Goal: Navigation & Orientation: Find specific page/section

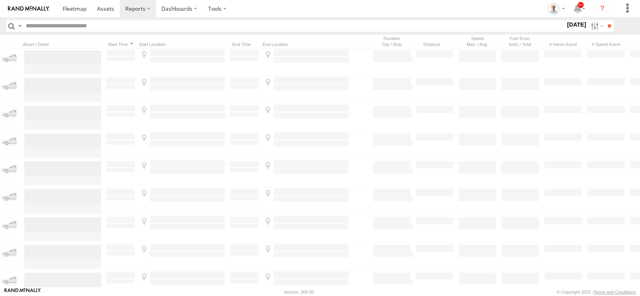
click at [98, 29] on input "text" at bounding box center [294, 26] width 543 height 12
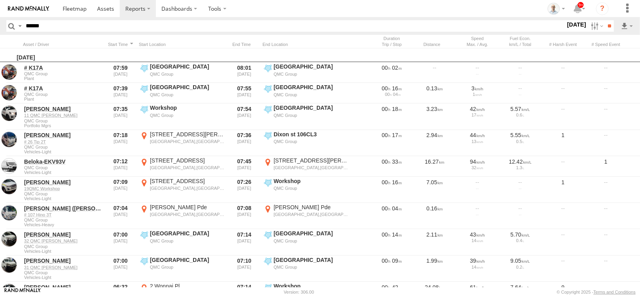
click at [605, 20] on input "**" at bounding box center [609, 26] width 9 height 12
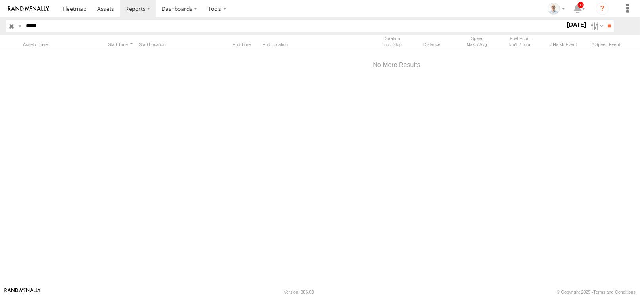
type input "*****"
click at [605, 20] on input "**" at bounding box center [609, 26] width 9 height 12
click at [590, 26] on label at bounding box center [596, 26] width 17 height 12
click at [0, 0] on label at bounding box center [0, 0] width 0 height 0
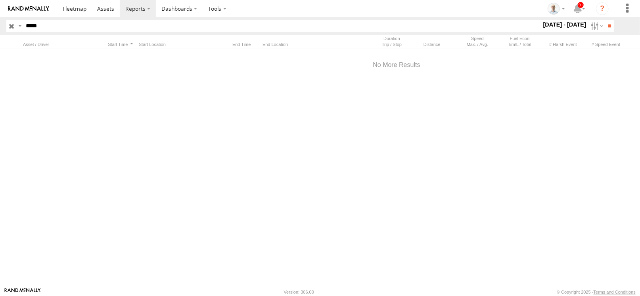
click at [618, 25] on div "Search Query Asset ID Asset Label Registration Manufacturer Model VIN Job ID" at bounding box center [319, 26] width 627 height 12
click at [0, 0] on label at bounding box center [0, 0] width 0 height 0
click at [605, 27] on input "**" at bounding box center [609, 26] width 9 height 12
click at [594, 23] on label at bounding box center [596, 26] width 17 height 12
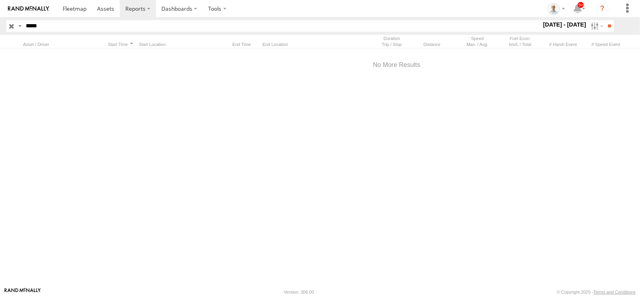
click at [0, 0] on label at bounding box center [0, 0] width 0 height 0
click at [605, 27] on input "**" at bounding box center [609, 26] width 9 height 12
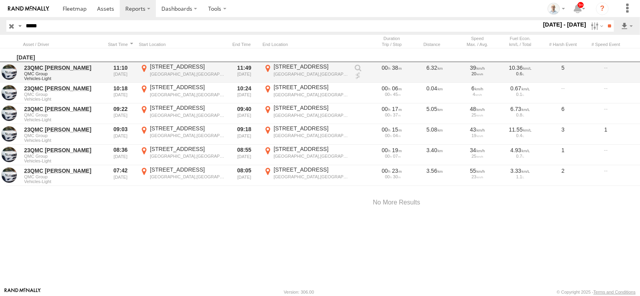
click at [355, 77] on link at bounding box center [358, 76] width 8 height 8
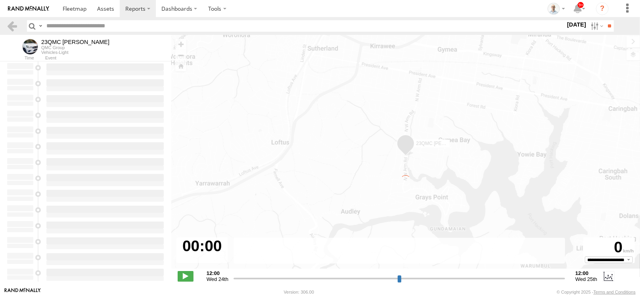
type input "**********"
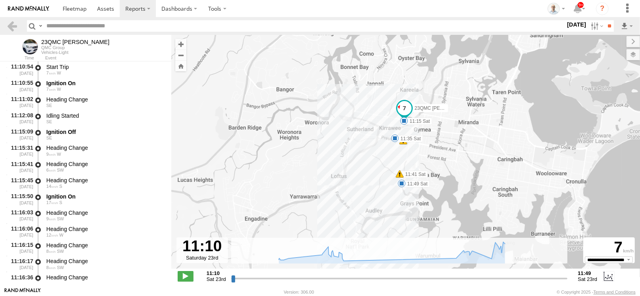
drag, startPoint x: 432, startPoint y: 186, endPoint x: 422, endPoint y: 156, distance: 31.5
click at [421, 171] on label "11:41 Sat" at bounding box center [414, 174] width 28 height 7
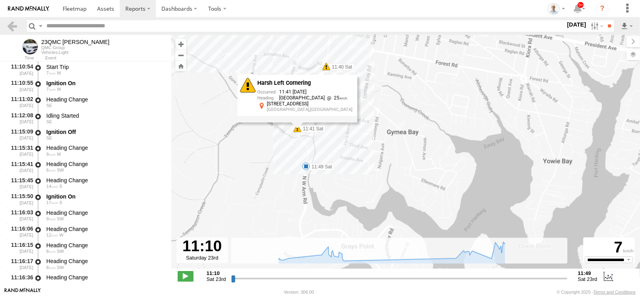
drag, startPoint x: 305, startPoint y: 154, endPoint x: 311, endPoint y: 164, distance: 11.6
click at [310, 164] on div "11:49 Sat" at bounding box center [306, 167] width 8 height 8
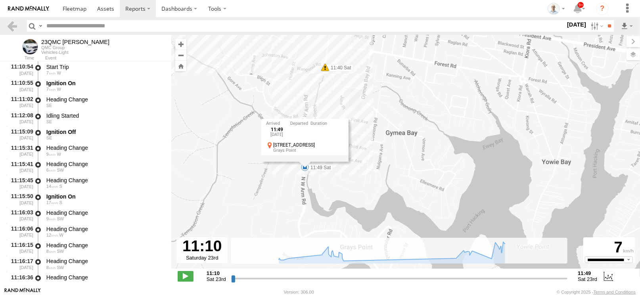
click at [245, 68] on div "23QMC Paul 11:15 Sat 11:35 Sat 11:41 Sat 11:49 Sat 11:40 Sat 11:49 Sat 23rd Aug…" at bounding box center [405, 156] width 469 height 242
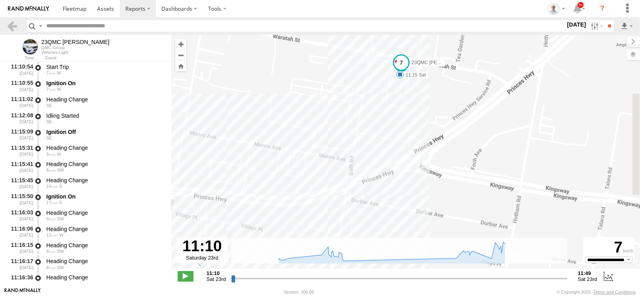
drag, startPoint x: 464, startPoint y: 130, endPoint x: 424, endPoint y: 94, distance: 54.8
click at [447, 125] on div "23QMC Paul 11:15 Sat 11:35 Sat 11:41 Sat 11:49 Sat 11:40 Sat 11:21 Sat 11:22 Sa…" at bounding box center [405, 156] width 469 height 242
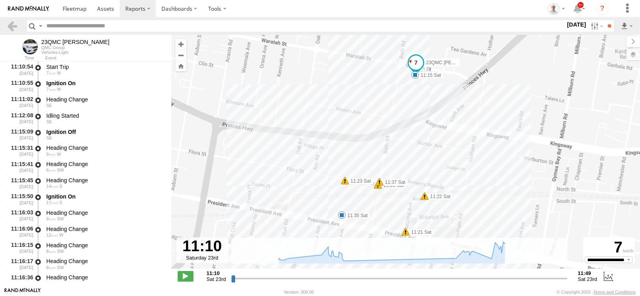
drag, startPoint x: 424, startPoint y: 158, endPoint x: 425, endPoint y: 108, distance: 50.0
click at [425, 108] on div "23QMC Paul 11:15 Sat 11:35 Sat 11:41 Sat 11:49 Sat 11:40 Sat 11:21 Sat 11:22 Sa…" at bounding box center [405, 156] width 469 height 242
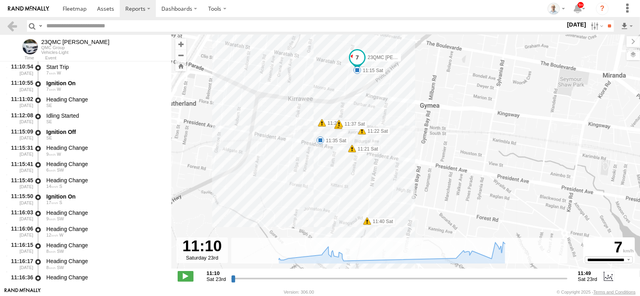
drag, startPoint x: 357, startPoint y: 176, endPoint x: 357, endPoint y: 171, distance: 4.8
click at [357, 171] on div "23QMC Paul 11:15 Sat 11:35 Sat 11:41 Sat 11:49 Sat 11:40 Sat 11:21 Sat 11:22 Sa…" at bounding box center [405, 156] width 469 height 242
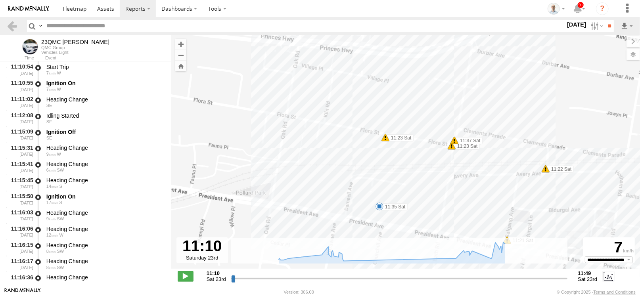
click at [471, 217] on div "23QMC Paul 11:15 Sat 11:35 Sat 11:41 Sat 11:49 Sat 11:40 Sat 11:21 Sat 11:22 Sa…" at bounding box center [405, 156] width 469 height 242
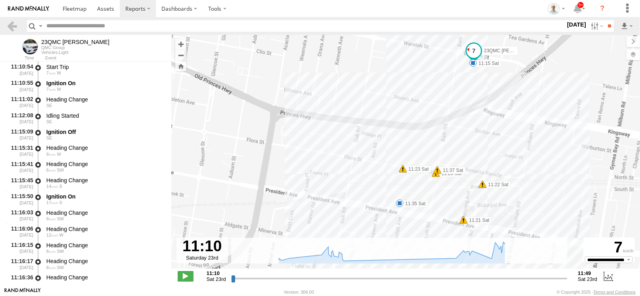
drag, startPoint x: 463, startPoint y: 214, endPoint x: 454, endPoint y: 206, distance: 12.1
click at [459, 213] on div "23QMC Paul 11:15 Sat 11:35 Sat 11:41 Sat 11:49 Sat 11:40 Sat 11:21 Sat 11:22 Sa…" at bounding box center [405, 156] width 469 height 242
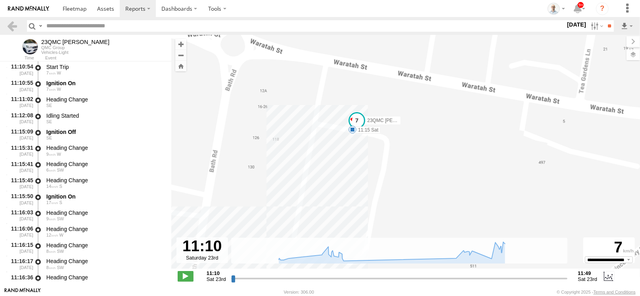
drag, startPoint x: 388, startPoint y: 122, endPoint x: 377, endPoint y: 148, distance: 28.4
click at [377, 148] on div "23QMC Paul 11:15 Sat 11:35 Sat 11:41 Sat 11:49 Sat 11:40 Sat 11:21 Sat 11:22 Sa…" at bounding box center [405, 156] width 469 height 242
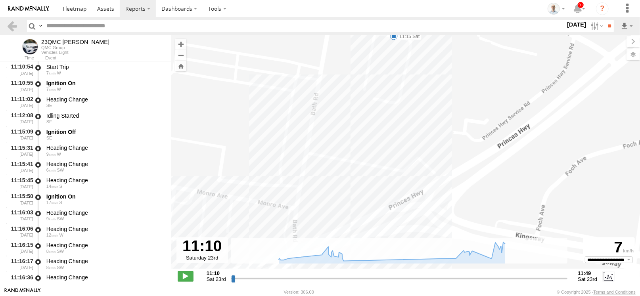
drag, startPoint x: 465, startPoint y: 177, endPoint x: 442, endPoint y: 64, distance: 115.1
click at [442, 64] on div "23QMC Paul 11:15 Sat 11:35 Sat 11:41 Sat 11:49 Sat 11:40 Sat 11:21 Sat 11:22 Sa…" at bounding box center [405, 156] width 469 height 242
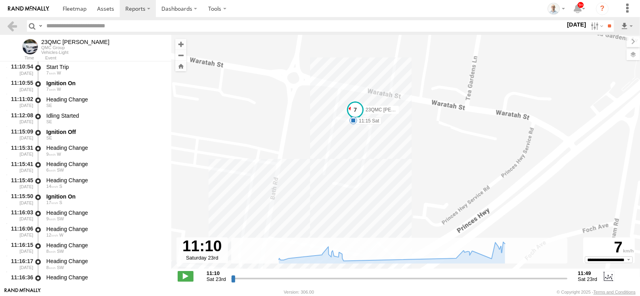
click at [377, 155] on div "23QMC Paul 11:15 Sat 11:35 Sat 11:41 Sat 11:49 Sat 11:40 Sat 11:21 Sat 11:22 Sa…" at bounding box center [405, 156] width 469 height 242
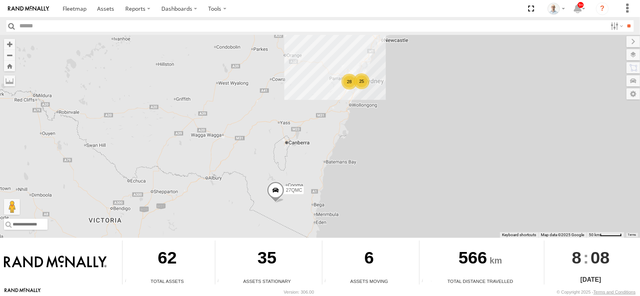
click at [361, 83] on div "25" at bounding box center [362, 81] width 16 height 16
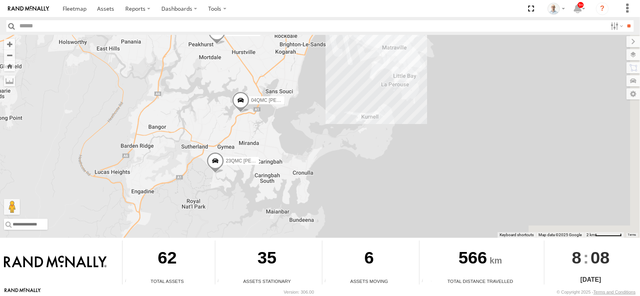
drag, startPoint x: 283, startPoint y: 143, endPoint x: 269, endPoint y: -12, distance: 155.3
click at [269, 0] on html at bounding box center [320, 148] width 640 height 296
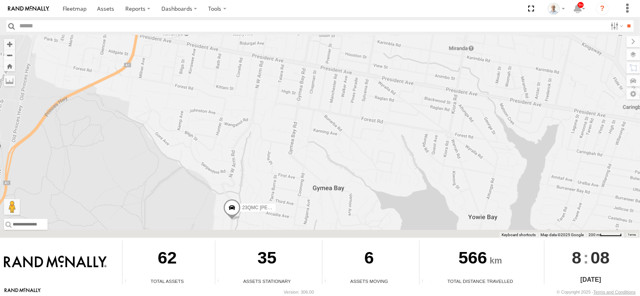
drag, startPoint x: 145, startPoint y: 163, endPoint x: 173, endPoint y: 43, distance: 122.7
click at [170, 105] on div "27QMC 10 QMC Pat 08QMC Mostafa # 103 Vac 04QMC Francesco 23QMC [PERSON_NAME]" at bounding box center [320, 136] width 640 height 203
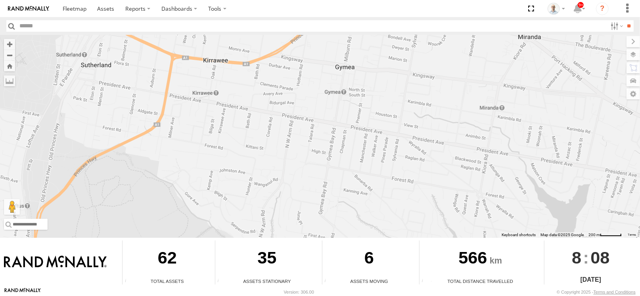
drag, startPoint x: 227, startPoint y: 119, endPoint x: 257, endPoint y: 171, distance: 59.9
click at [257, 171] on div "27QMC 10 QMC Pat 08QMC Mostafa # 103 Vac 04QMC Francesco 23QMC [PERSON_NAME]" at bounding box center [320, 136] width 640 height 203
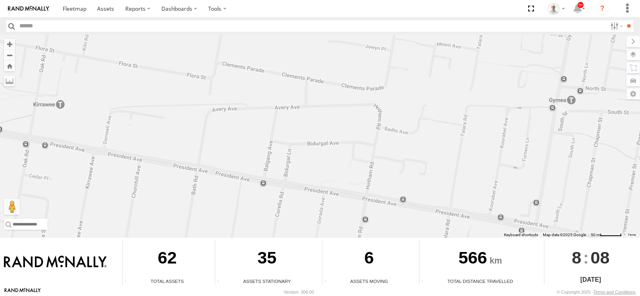
drag, startPoint x: 286, startPoint y: 94, endPoint x: 348, endPoint y: 71, distance: 66.8
click at [348, 71] on div "27QMC 10 QMC Pat 08QMC Mostafa # 103 Vac 04QMC Francesco 23QMC [PERSON_NAME]" at bounding box center [320, 136] width 640 height 203
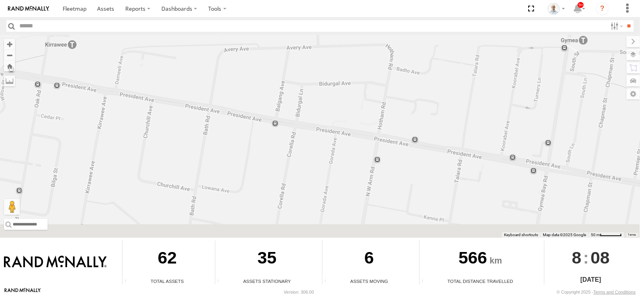
drag, startPoint x: 326, startPoint y: 177, endPoint x: 338, endPoint y: 115, distance: 63.0
click at [338, 115] on div "27QMC 10 QMC Pat 08QMC Mostafa # 103 Vac 04QMC Francesco 23QMC Paul" at bounding box center [320, 136] width 640 height 203
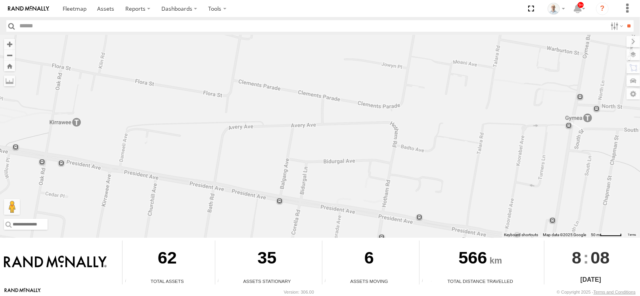
drag, startPoint x: 333, startPoint y: 180, endPoint x: 340, endPoint y: 242, distance: 61.9
click at [340, 242] on div "← Move left → Move right ↑ Move up ↓ Move down + Zoom in - Zoom out Home Jump l…" at bounding box center [320, 161] width 640 height 253
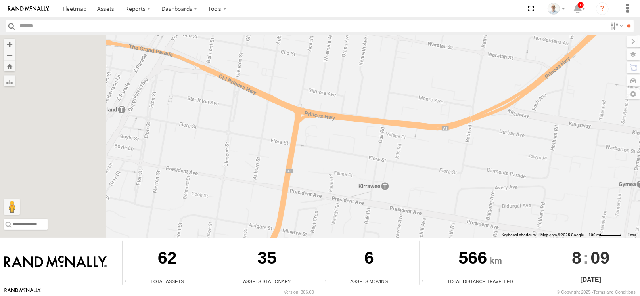
drag, startPoint x: 223, startPoint y: 170, endPoint x: 426, endPoint y: 198, distance: 205.0
click at [426, 198] on div "27QMC 10 QMC Pat 08QMC Mostafa # 103 Vac 04QMC Francesco 23QMC Paul" at bounding box center [320, 136] width 640 height 203
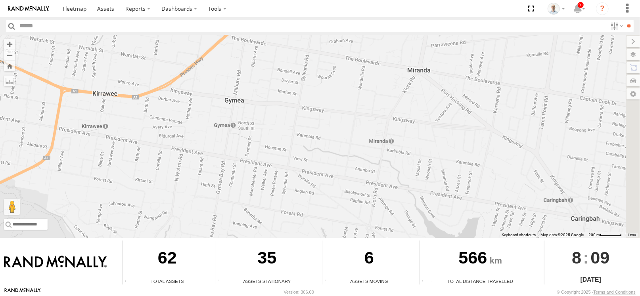
drag, startPoint x: 482, startPoint y: 202, endPoint x: 181, endPoint y: 136, distance: 308.2
click at [181, 136] on div "27QMC 10 QMC Pat 08QMC Mostafa # 103 Vac 04QMC Francesco 23QMC Paul" at bounding box center [320, 136] width 640 height 203
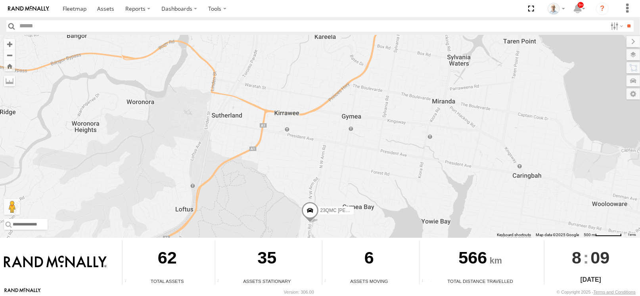
drag, startPoint x: 200, startPoint y: 134, endPoint x: 336, endPoint y: 132, distance: 135.7
click at [336, 132] on div "27QMC 10 QMC Pat 08QMC Mostafa # 103 Vac 04QMC Francesco 23QMC Paul" at bounding box center [320, 136] width 640 height 203
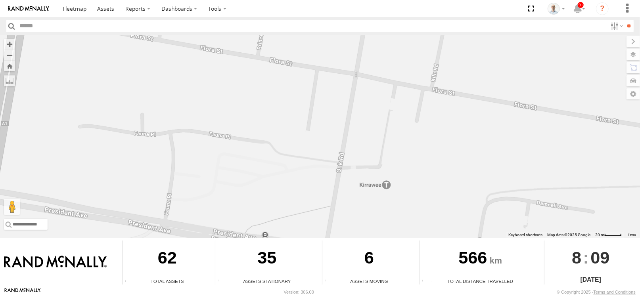
drag, startPoint x: 344, startPoint y: 100, endPoint x: 438, endPoint y: 217, distance: 149.5
click at [438, 217] on div "27QMC 10 QMC Pat 08QMC Mostafa # 103 Vac 04QMC Francesco 23QMC Paul" at bounding box center [320, 136] width 640 height 203
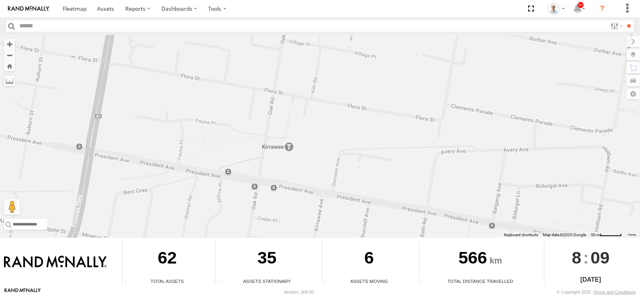
drag, startPoint x: 229, startPoint y: 195, endPoint x: 223, endPoint y: 140, distance: 55.1
click at [213, 148] on div "27QMC 10 QMC Pat 08QMC Mostafa # 103 Vac 04QMC Francesco 23QMC Paul" at bounding box center [320, 136] width 640 height 203
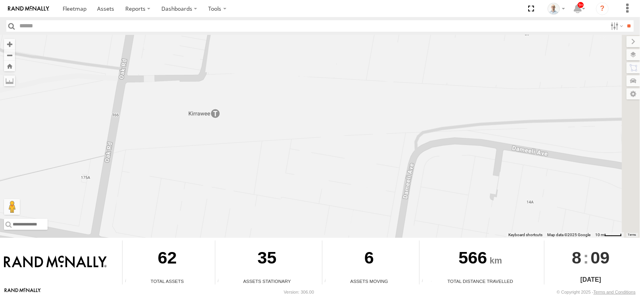
drag, startPoint x: 468, startPoint y: 177, endPoint x: 284, endPoint y: 136, distance: 188.4
click at [284, 136] on div "27QMC 10 QMC Pat 08QMC Mostafa # 103 Vac 04QMC Francesco 23QMC Paul" at bounding box center [320, 136] width 640 height 203
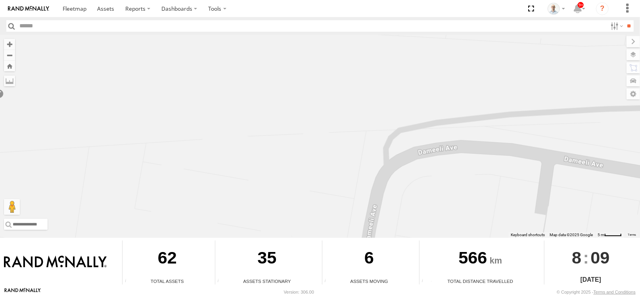
drag, startPoint x: 403, startPoint y: 150, endPoint x: 332, endPoint y: 161, distance: 71.2
click at [346, 161] on div "27QMC 10 QMC Pat 08QMC Mostafa # 103 Vac 04QMC Francesco 23QMC Paul" at bounding box center [320, 136] width 640 height 203
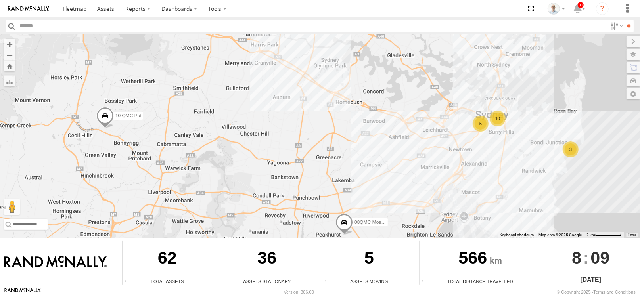
drag, startPoint x: 368, startPoint y: 77, endPoint x: 333, endPoint y: 150, distance: 81.3
click at [334, 152] on div "27QMC 10 5 10 QMC Pat 08QMC Mostafa 3 04QMC Francesco" at bounding box center [320, 136] width 640 height 203
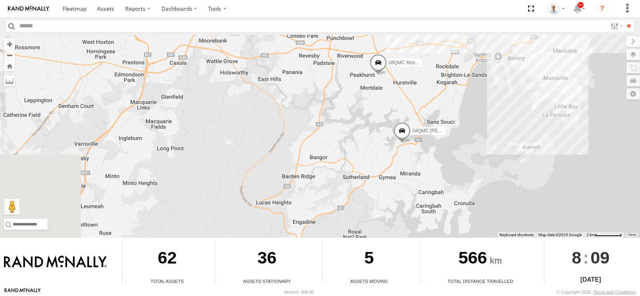
drag, startPoint x: 310, startPoint y: 184, endPoint x: 350, endPoint y: 121, distance: 74.6
click at [352, 14] on body "?" at bounding box center [320, 148] width 640 height 296
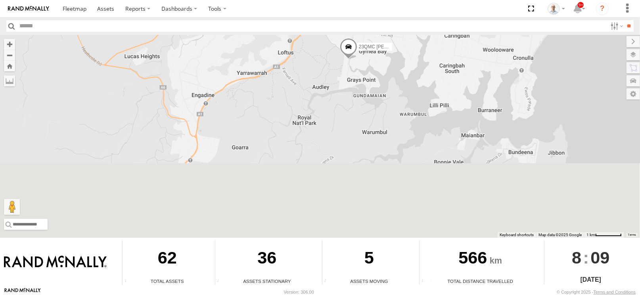
drag, startPoint x: 363, startPoint y: 171, endPoint x: 305, endPoint y: 33, distance: 150.0
click at [300, 34] on body "?" at bounding box center [320, 148] width 640 height 296
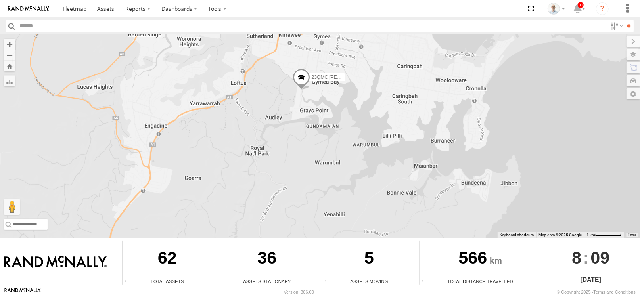
drag, startPoint x: 282, startPoint y: 44, endPoint x: 284, endPoint y: 221, distance: 176.9
click at [284, 221] on div "27QMC 10 QMC Pat 08QMC Mostafa 04QMC Francesco # 103 Vac 23QMC Paul" at bounding box center [320, 136] width 640 height 203
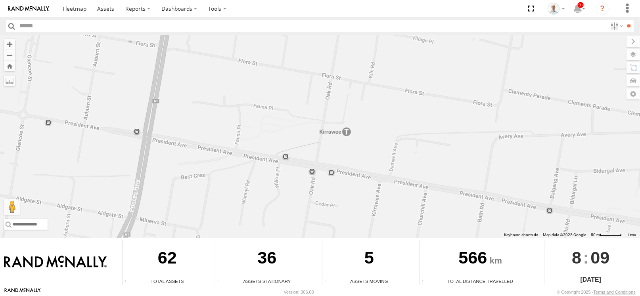
drag, startPoint x: 287, startPoint y: 109, endPoint x: 342, endPoint y: 280, distance: 179.7
click at [342, 280] on div "← Move left → Move right ↑ Move up ↓ Move down + Zoom in - Zoom out Home Jump l…" at bounding box center [320, 161] width 640 height 253
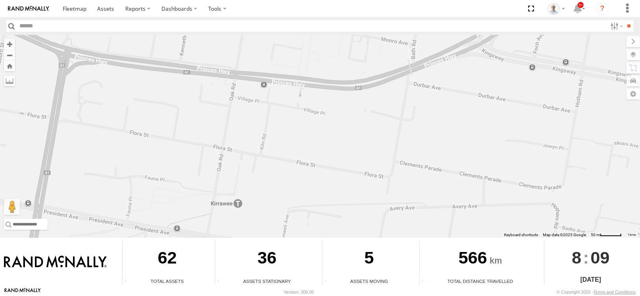
drag, startPoint x: 298, startPoint y: 125, endPoint x: 229, endPoint y: 146, distance: 72.3
click at [226, 165] on div "27QMC 10 QMC Pat 08QMC Mostafa 04QMC Francesco # 103 Vac 23QMC Paul" at bounding box center [320, 136] width 640 height 203
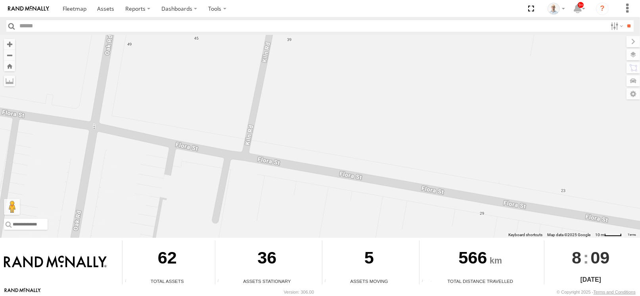
drag, startPoint x: 407, startPoint y: 206, endPoint x: 327, endPoint y: 161, distance: 91.5
click at [328, 163] on div "27QMC 10 QMC Pat 08QMC Mostafa 04QMC Francesco # 103 Vac 23QMC Paul" at bounding box center [320, 136] width 640 height 203
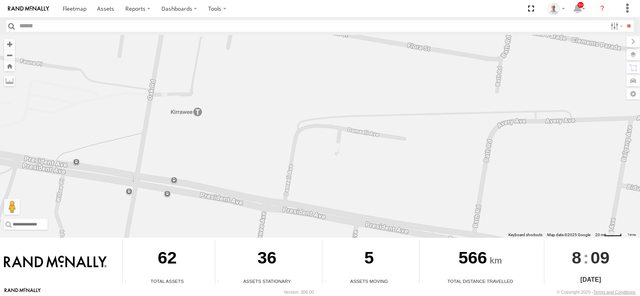
drag, startPoint x: 455, startPoint y: 194, endPoint x: 415, endPoint y: 67, distance: 133.2
click at [415, 54] on div "27QMC 10 QMC Pat 08QMC Mostafa 04QMC Francesco # 103 Vac 23QMC Paul" at bounding box center [320, 136] width 640 height 203
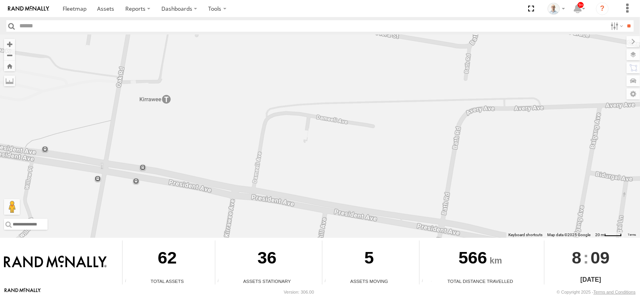
drag, startPoint x: 425, startPoint y: 181, endPoint x: 400, endPoint y: 175, distance: 25.8
click at [400, 175] on div "27QMC 10 QMC Pat 08QMC Mostafa 04QMC Francesco # 103 Vac 23QMC Paul" at bounding box center [320, 136] width 640 height 203
click at [634, 55] on label at bounding box center [625, 54] width 29 height 11
click at [0, 0] on span "Basemaps" at bounding box center [0, 0] width 0 height 0
click at [0, 0] on span "Satellite + Roadmap" at bounding box center [0, 0] width 0 height 0
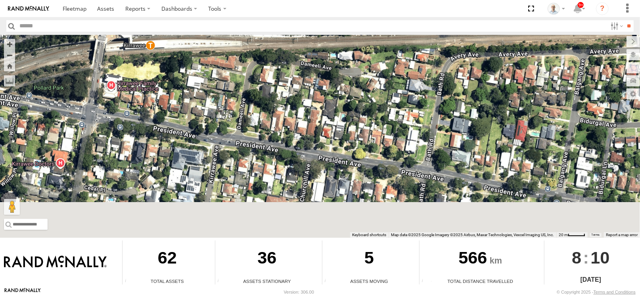
drag, startPoint x: 375, startPoint y: 188, endPoint x: 348, endPoint y: 142, distance: 52.8
click at [348, 142] on div "27QMC 10 QMC Pat 08QMC Mostafa 04QMC Francesco # 103 Vac 23QMC Paul" at bounding box center [320, 136] width 640 height 203
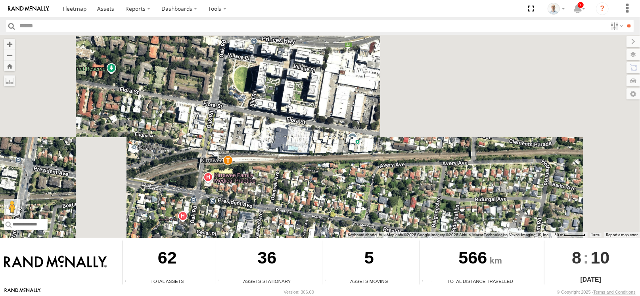
drag, startPoint x: 343, startPoint y: 84, endPoint x: 307, endPoint y: 202, distance: 122.9
click at [307, 202] on div "27QMC 10 QMC Pat 08QMC Mostafa 04QMC Francesco # 103 Vac 23QMC Paul" at bounding box center [320, 136] width 640 height 203
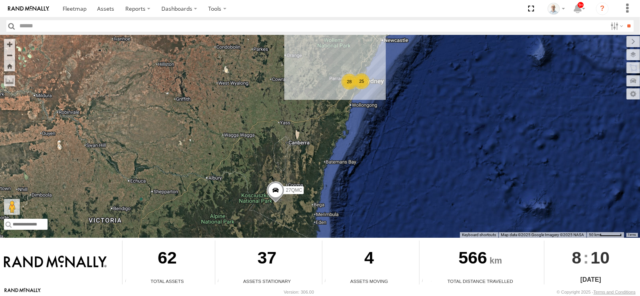
click at [364, 83] on div "25" at bounding box center [362, 81] width 16 height 16
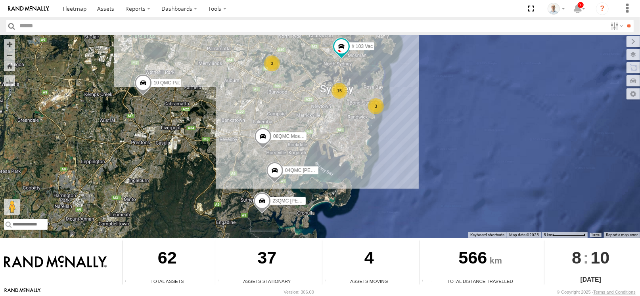
click at [264, 199] on span at bounding box center [261, 202] width 17 height 21
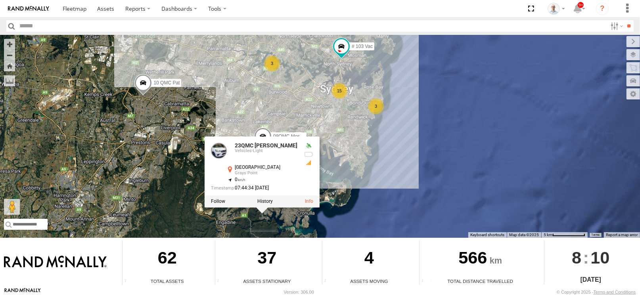
click at [337, 160] on div "27QMC 15 10 QMC Pat 08QMC Mostafa # 103 Vac 3 3 04QMC [PERSON_NAME] 23QMC [PERS…" at bounding box center [320, 136] width 640 height 203
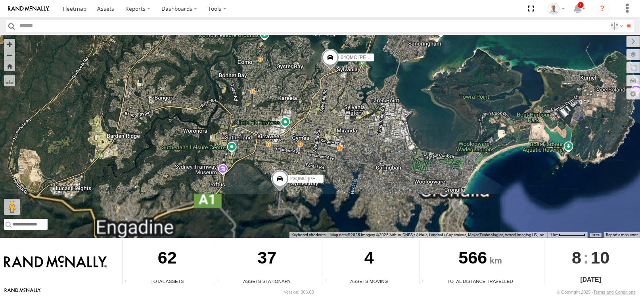
drag, startPoint x: 387, startPoint y: 184, endPoint x: 389, endPoint y: 113, distance: 71.0
click at [389, 113] on div "27QMC 10 QMC Pat 08QMC Mostafa # 103 Vac 04QMC Francesco 23QMC [PERSON_NAME]" at bounding box center [320, 136] width 640 height 203
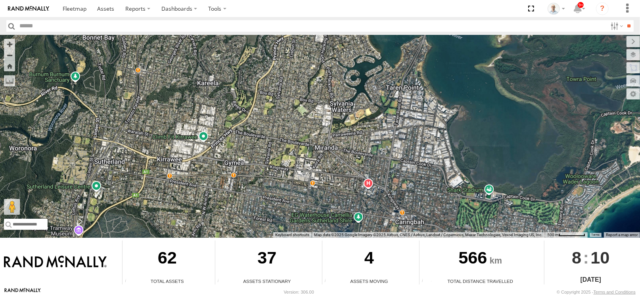
drag, startPoint x: 250, startPoint y: 100, endPoint x: 257, endPoint y: 110, distance: 12.8
click at [257, 110] on div "27QMC 10 QMC Pat 08QMC Mostafa # 103 Vac 04QMC Francesco 23QMC [PERSON_NAME]" at bounding box center [320, 136] width 640 height 203
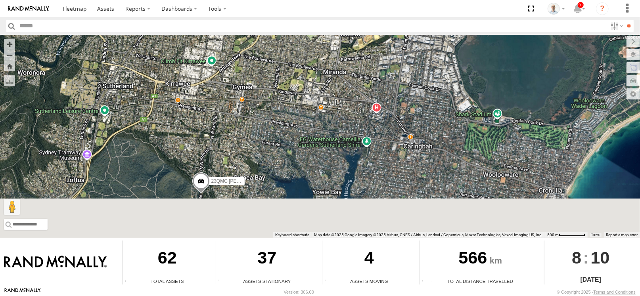
drag, startPoint x: 242, startPoint y: 161, endPoint x: 250, endPoint y: 92, distance: 68.7
click at [250, 79] on div "27QMC 10 QMC Pat 08QMC Mostafa # 103 Vac 04QMC Francesco 23QMC [PERSON_NAME]" at bounding box center [320, 136] width 640 height 203
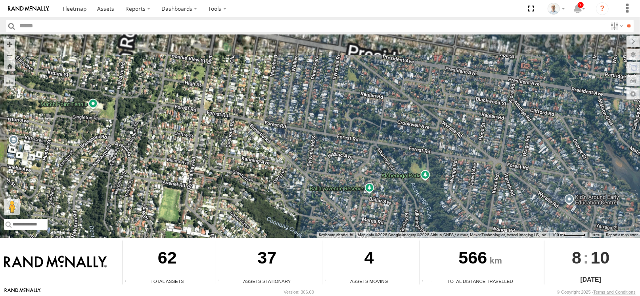
drag, startPoint x: 234, startPoint y: 167, endPoint x: 239, endPoint y: 181, distance: 14.8
click at [239, 181] on div "27QMC 10 QMC Pat 08QMC Mostafa # 103 Vac 04QMC Francesco 23QMC [PERSON_NAME]" at bounding box center [320, 136] width 640 height 203
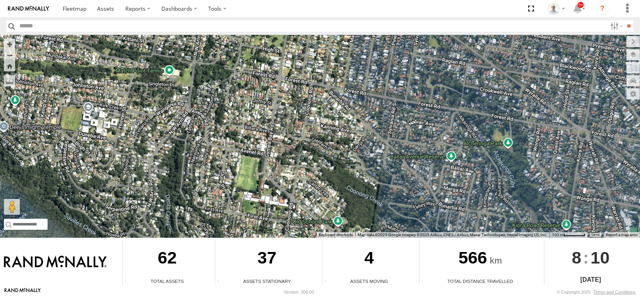
drag, startPoint x: 190, startPoint y: 163, endPoint x: 265, endPoint y: 140, distance: 79.0
click at [265, 140] on div "27QMC 10 QMC Pat 08QMC Mostafa # 103 Vac 04QMC Francesco 23QMC Paul" at bounding box center [320, 136] width 640 height 203
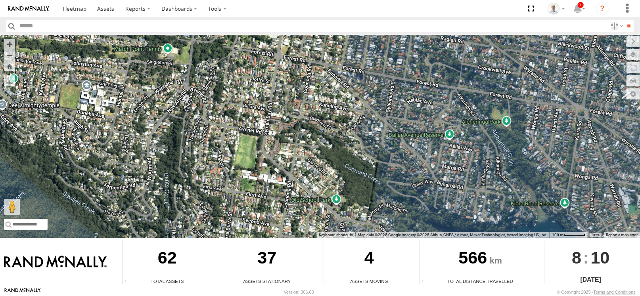
drag, startPoint x: 328, startPoint y: 180, endPoint x: 347, endPoint y: 119, distance: 64.1
click at [347, 119] on div "27QMC 10 QMC Pat 08QMC Mostafa # 103 Vac 04QMC Francesco 23QMC Paul" at bounding box center [320, 136] width 640 height 203
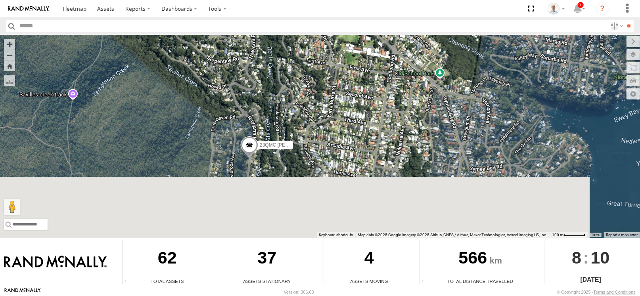
drag, startPoint x: 285, startPoint y: 211, endPoint x: 365, endPoint y: 127, distance: 115.9
click at [367, 127] on div "27QMC 10 QMC Pat 08QMC Mostafa # 103 Vac 04QMC Francesco 23QMC Paul" at bounding box center [320, 136] width 640 height 203
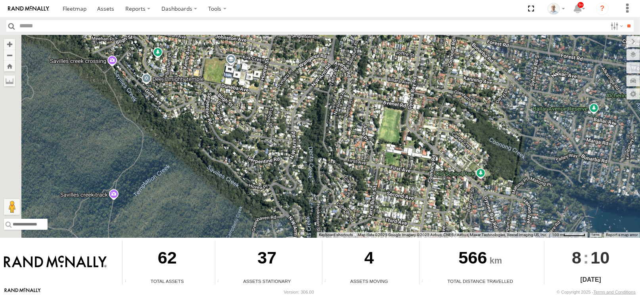
drag, startPoint x: 248, startPoint y: 101, endPoint x: 273, endPoint y: 192, distance: 94.5
click at [273, 192] on div "27QMC 10 QMC Pat 08QMC Mostafa # 103 Vac 04QMC Francesco 23QMC Paul" at bounding box center [320, 136] width 640 height 203
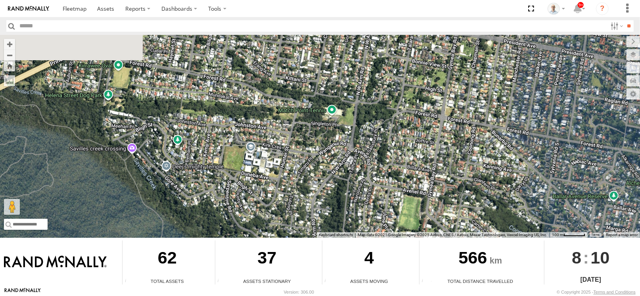
drag, startPoint x: 285, startPoint y: 119, endPoint x: 299, endPoint y: 150, distance: 34.2
click at [305, 211] on div "27QMC 10 QMC Pat 08QMC Mostafa # 103 Vac 04QMC Francesco 23QMC Paul" at bounding box center [320, 136] width 640 height 203
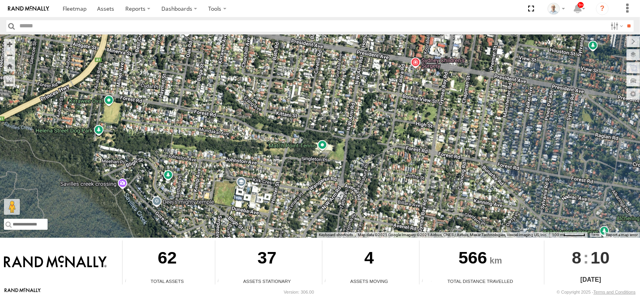
drag, startPoint x: 332, startPoint y: 73, endPoint x: 322, endPoint y: 115, distance: 43.0
click at [322, 115] on div "27QMC 10 QMC Pat 08QMC Mostafa # 103 Vac 04QMC Francesco 23QMC Paul" at bounding box center [320, 136] width 640 height 203
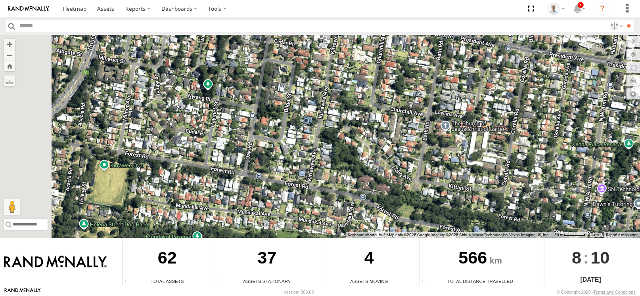
drag, startPoint x: 213, startPoint y: 111, endPoint x: 306, endPoint y: 226, distance: 148.6
click at [306, 226] on div "27QMC 10 QMC Pat 08QMC Mostafa # 103 Vac 04QMC Francesco 23QMC Paul" at bounding box center [320, 136] width 640 height 203
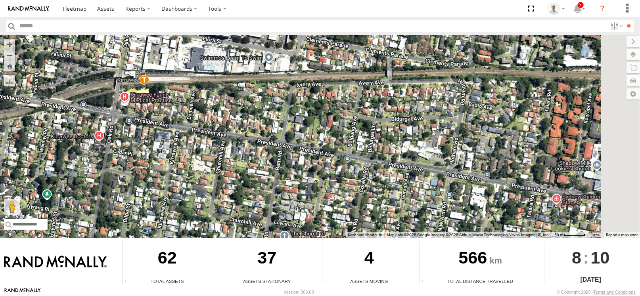
drag, startPoint x: 340, startPoint y: 125, endPoint x: 244, endPoint y: 131, distance: 95.8
click at [177, 226] on div "27QMC 10 QMC Pat 08QMC Mostafa # 103 Vac 04QMC Francesco 23QMC Paul" at bounding box center [320, 136] width 640 height 203
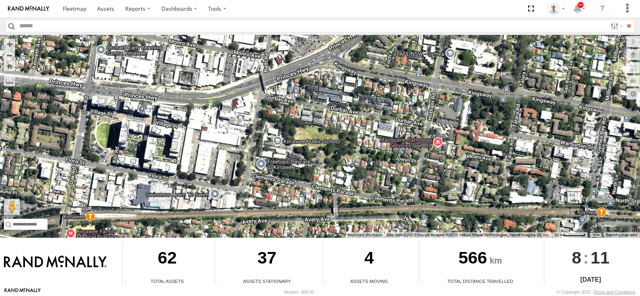
drag, startPoint x: 353, startPoint y: 116, endPoint x: 334, endPoint y: 220, distance: 105.8
click at [297, 258] on div "← Move left → Move right ↑ Move up ↓ Move down + Zoom in - Zoom out Home Jump l…" at bounding box center [320, 161] width 640 height 253
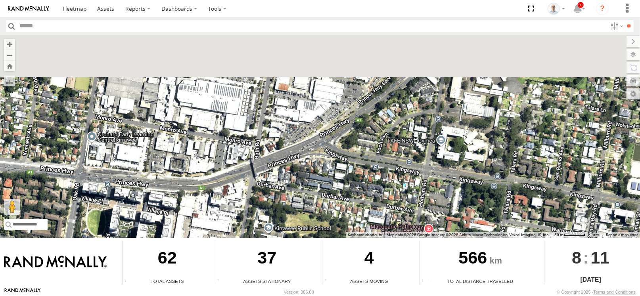
drag, startPoint x: 378, startPoint y: 126, endPoint x: 382, endPoint y: 251, distance: 125.4
click at [382, 251] on div "← Move left → Move right ↑ Move up ↓ Move down + Zoom in - Zoom out Home Jump l…" at bounding box center [320, 161] width 640 height 253
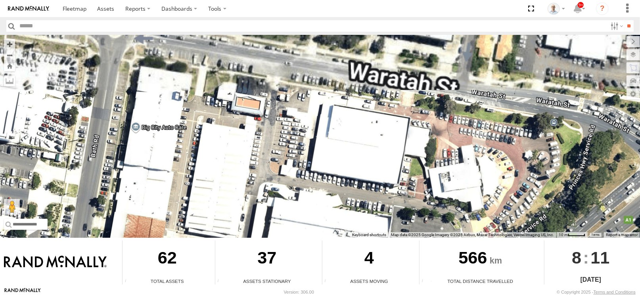
drag, startPoint x: 308, startPoint y: 96, endPoint x: 310, endPoint y: 143, distance: 47.2
click at [310, 143] on div "27QMC 10 QMC Pat 08QMC Mostafa # 103 Vac 04QMC Francesco 23QMC Paul" at bounding box center [320, 136] width 640 height 203
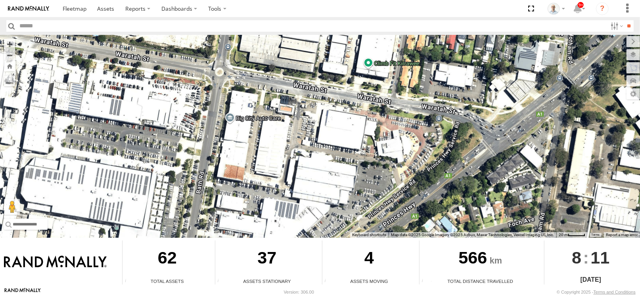
drag, startPoint x: 282, startPoint y: 144, endPoint x: 291, endPoint y: 125, distance: 21.7
click at [291, 125] on div "27QMC 10 QMC Pat 08QMC Mostafa # 103 Vac 04QMC Francesco 23QMC Paul" at bounding box center [320, 136] width 640 height 203
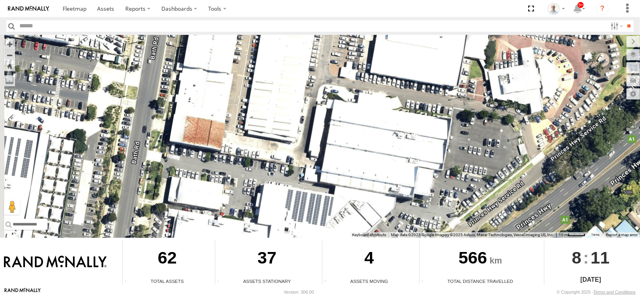
drag, startPoint x: 289, startPoint y: 101, endPoint x: 306, endPoint y: 59, distance: 45.4
click at [306, 59] on div "27QMC 10 QMC Pat 08QMC Mostafa # 103 Vac 04QMC Francesco 23QMC Paul" at bounding box center [320, 136] width 640 height 203
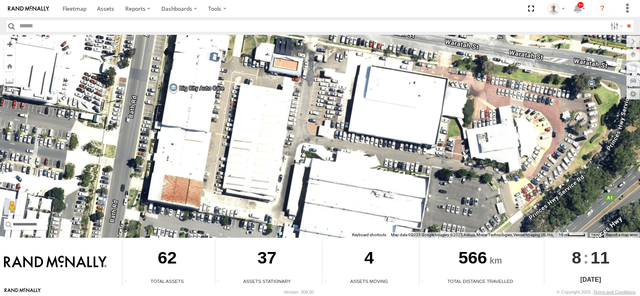
drag, startPoint x: 307, startPoint y: 94, endPoint x: 291, endPoint y: 117, distance: 27.4
click at [291, 117] on div "27QMC 10 QMC Pat 08QMC Mostafa # 103 Vac 04QMC Francesco 23QMC Paul" at bounding box center [320, 136] width 640 height 203
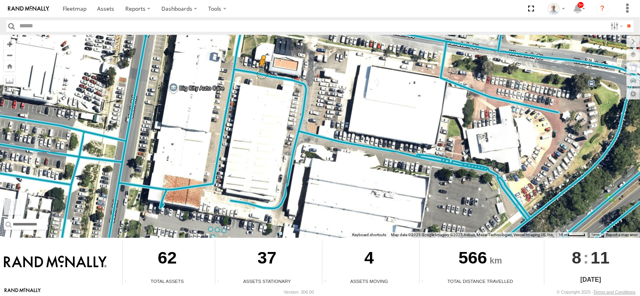
drag, startPoint x: 12, startPoint y: 208, endPoint x: 264, endPoint y: 72, distance: 287.0
click at [264, 72] on div "27QMC 10 QMC Pat 08QMC Mostafa # 103 Vac 04QMC Francesco 23QMC Paul To activate…" at bounding box center [320, 136] width 640 height 203
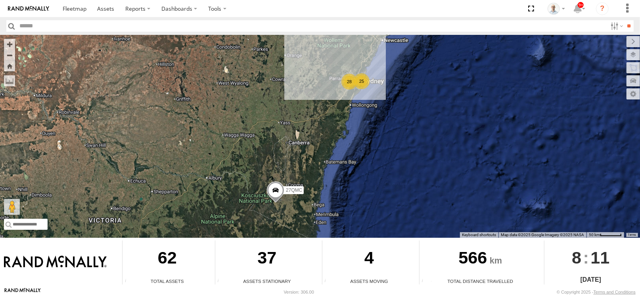
click at [359, 80] on div "25" at bounding box center [362, 81] width 16 height 16
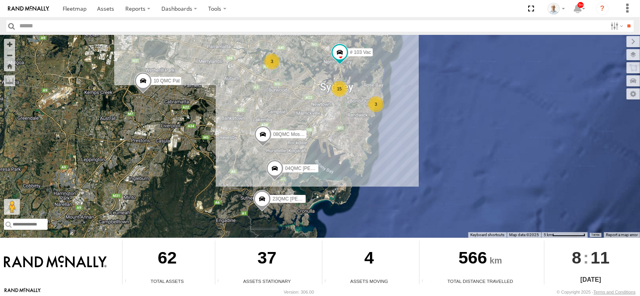
click at [345, 89] on div "15" at bounding box center [340, 89] width 16 height 16
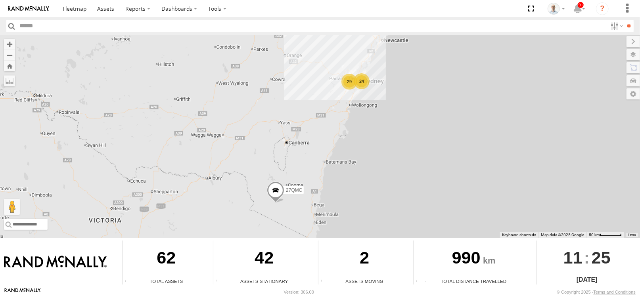
click at [348, 81] on div "29" at bounding box center [350, 82] width 16 height 16
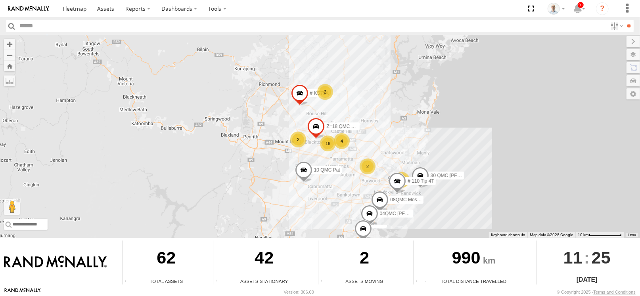
click at [313, 170] on label "10 QMC Pat" at bounding box center [325, 170] width 34 height 8
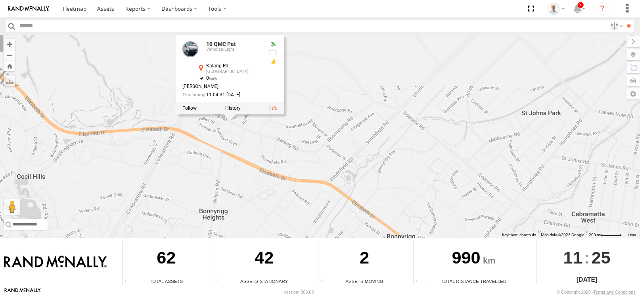
drag, startPoint x: 184, startPoint y: 86, endPoint x: 223, endPoint y: 179, distance: 101.0
click at [223, 180] on div "27QMC 10 QMC Pat 08QMC Mostafa # KS75A 04QMC Francesco Z=18 QMC Written off 30 …" at bounding box center [320, 136] width 640 height 203
drag, startPoint x: 235, startPoint y: 135, endPoint x: 220, endPoint y: 129, distance: 16.2
click at [235, 136] on div "27QMC 10 QMC Pat 08QMC Mostafa # KS75A 04QMC Francesco Z=18 QMC Written off 30 …" at bounding box center [320, 136] width 640 height 203
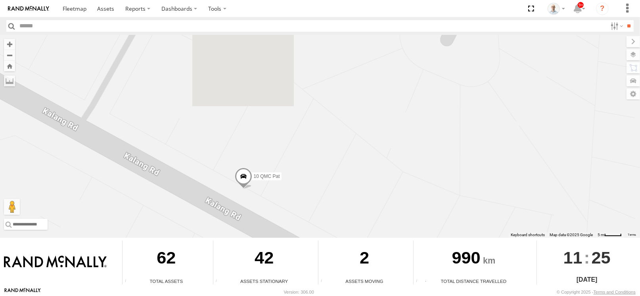
drag, startPoint x: 306, startPoint y: 74, endPoint x: 278, endPoint y: 142, distance: 73.1
click at [278, 142] on div "27QMC 10 QMC Pat 08QMC Mostafa # KS75A 04QMC Francesco Z=18 QMC Written off 30 …" at bounding box center [320, 136] width 640 height 203
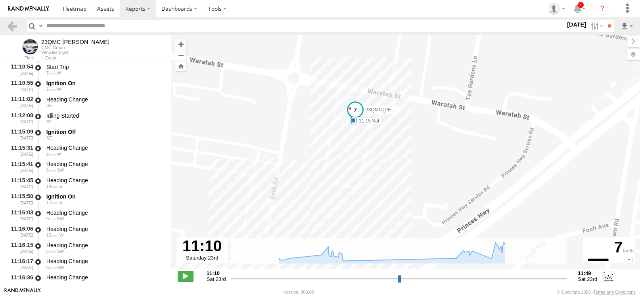
select select "**********"
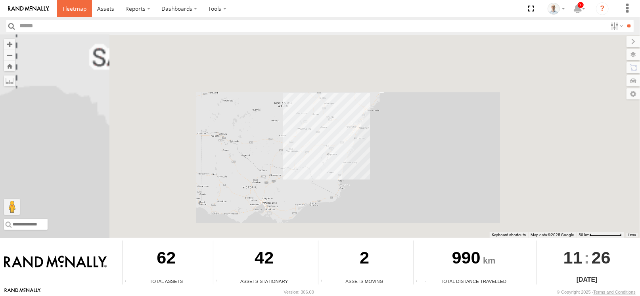
click at [70, 12] on link at bounding box center [74, 8] width 35 height 17
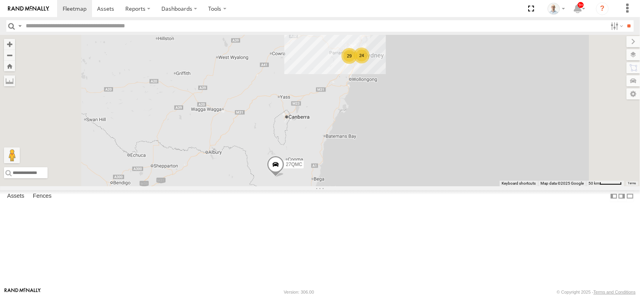
click at [357, 64] on div "29" at bounding box center [350, 56] width 16 height 16
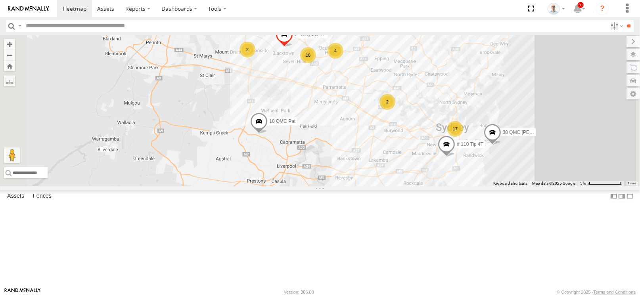
click at [393, 165] on div "27QMC 17 10 QMC Pat 4 18 # KS75A 2 2 2 Z=18 QMC Written off 30 QMC David Carmon…" at bounding box center [320, 111] width 640 height 152
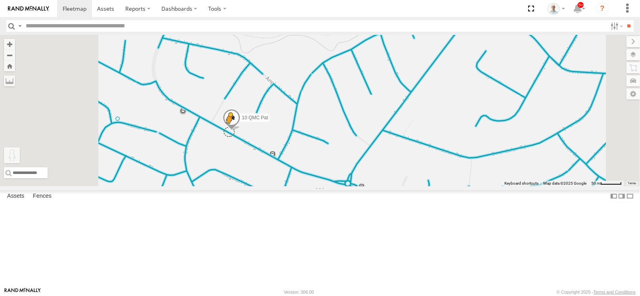
drag, startPoint x: 214, startPoint y: 256, endPoint x: 329, endPoint y: 182, distance: 136.5
click at [329, 182] on div "27QMC 10 QMC Pat # KS75A Z=18 QMC Written off 30 QMC David Carmona # 110 Tip 4T…" at bounding box center [320, 111] width 640 height 152
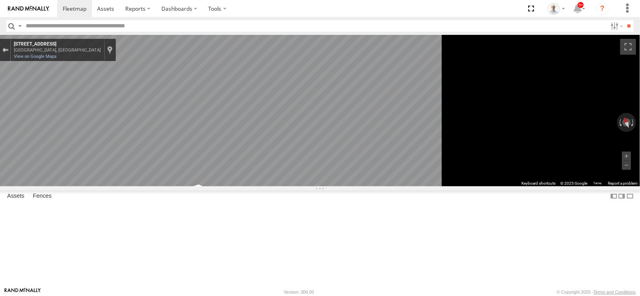
click at [8, 50] on div "Exit the Street View" at bounding box center [5, 50] width 6 height 5
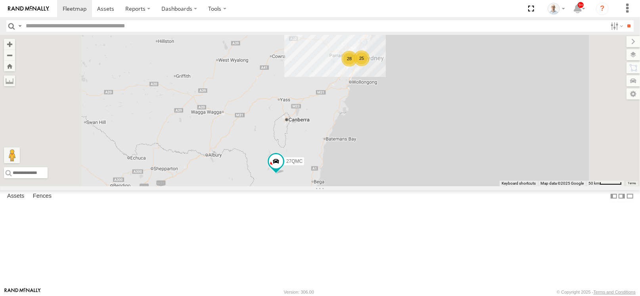
click at [357, 67] on div "28" at bounding box center [350, 59] width 16 height 16
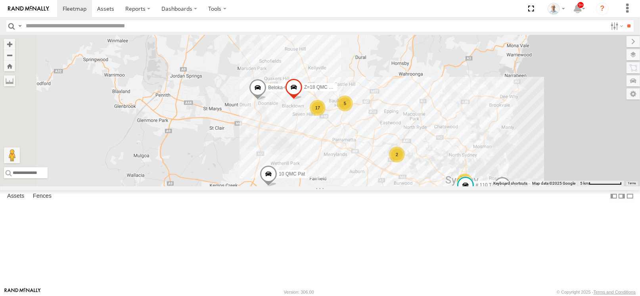
drag, startPoint x: 424, startPoint y: 229, endPoint x: 405, endPoint y: 212, distance: 25.3
click at [405, 186] on div "27QMC 18 10 QMC Pat 5 17 # KS75A 2 Beloka-CHV61N 2 Z=18 QMC Written off 30 QMC …" at bounding box center [320, 111] width 640 height 152
click at [405, 163] on div "2" at bounding box center [397, 155] width 16 height 16
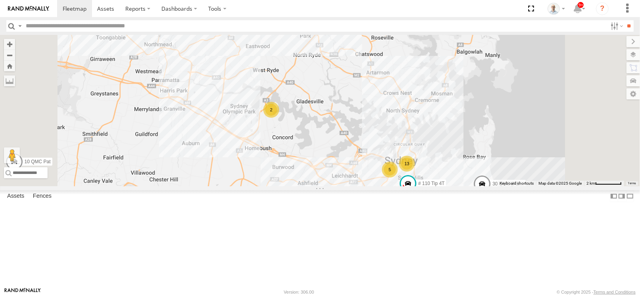
drag, startPoint x: 351, startPoint y: 223, endPoint x: 374, endPoint y: 167, distance: 61.5
click at [374, 170] on div "27QMC 10 QMC Pat # KS75A Beloka-CHV61N Z=18 QMC Written off 30 QMC David Carmon…" at bounding box center [320, 111] width 640 height 152
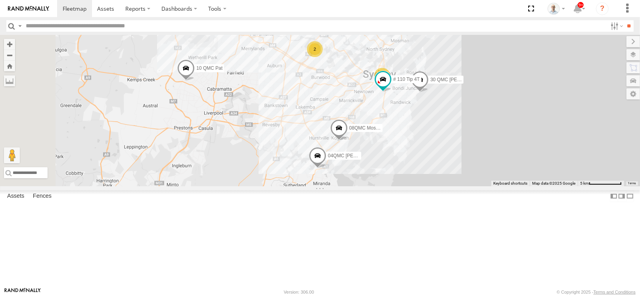
drag, startPoint x: 357, startPoint y: 215, endPoint x: 391, endPoint y: 161, distance: 64.7
click at [391, 161] on div "27QMC 10 QMC Pat # KS75A Beloka-CHV61N Z=18 QMC Written off 30 QMC David Carmon…" at bounding box center [320, 111] width 640 height 152
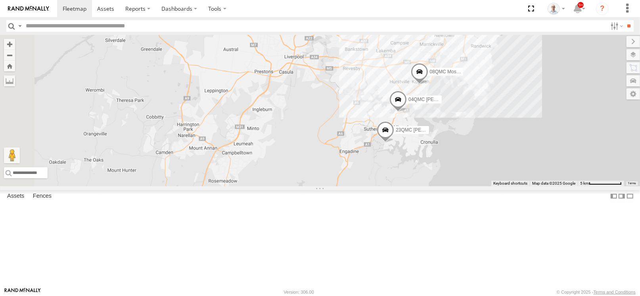
drag, startPoint x: 365, startPoint y: 171, endPoint x: 487, endPoint y: 88, distance: 147.6
click at [487, 88] on div "27QMC 10 QMC Pat # KS75A Beloka-CHV61N Z=18 QMC Written off 30 QMC David Carmon…" at bounding box center [320, 111] width 640 height 152
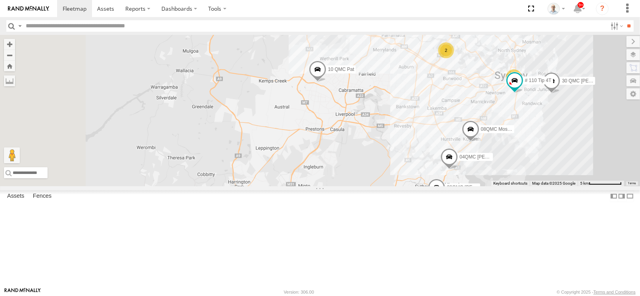
drag, startPoint x: 478, startPoint y: 83, endPoint x: 484, endPoint y: 177, distance: 93.8
click at [484, 177] on div "27QMC 10 QMC Pat # KS75A Beloka-CHV61N Z=18 QMC Written off 30 QMC David Carmon…" at bounding box center [320, 111] width 640 height 152
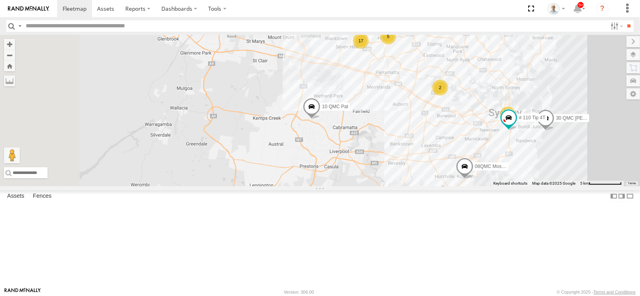
drag, startPoint x: 474, startPoint y: 140, endPoint x: 472, endPoint y: 154, distance: 13.3
click at [472, 154] on div "27QMC 10 QMC Pat # KS75A Beloka-CHV61N Z=18 QMC Written off 30 QMC David Carmon…" at bounding box center [320, 111] width 640 height 152
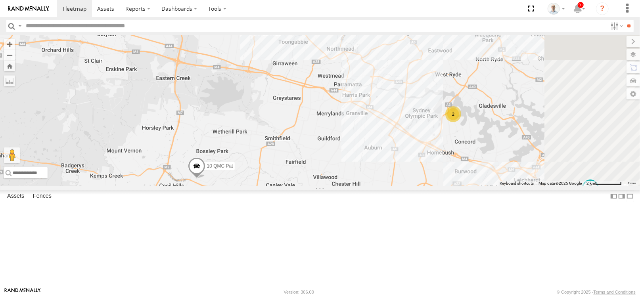
drag, startPoint x: 496, startPoint y: 109, endPoint x: 432, endPoint y: 94, distance: 66.1
click at [432, 94] on div "27QMC 10 QMC Pat # KS75A Beloka-CHV61N Z=18 QMC Written off 30 QMC David Carmon…" at bounding box center [320, 111] width 640 height 152
click at [282, 33] on span at bounding box center [273, 22] width 17 height 21
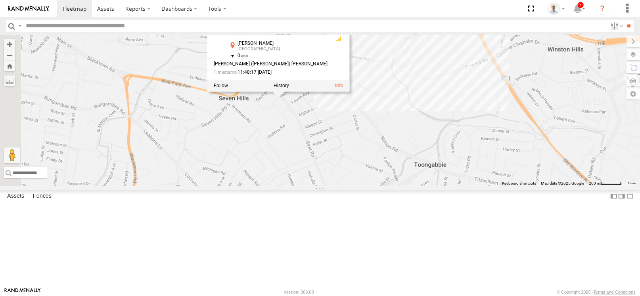
drag, startPoint x: 367, startPoint y: 71, endPoint x: 362, endPoint y: 198, distance: 127.8
click at [362, 186] on div "27QMC 10 QMC Pat # KS75A Beloka-CHV61N Z=18 QMC Written off 30 QMC David Carmon…" at bounding box center [320, 111] width 640 height 152
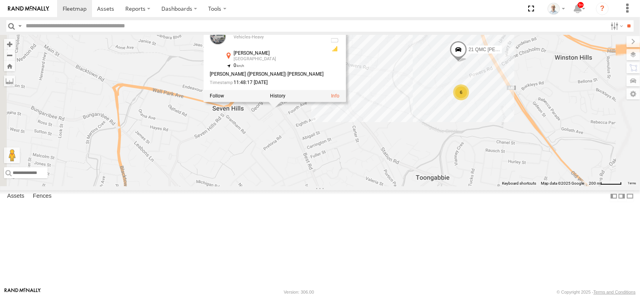
click at [366, 180] on div "27QMC 10 QMC Pat # KS75A Beloka-CHV61N Z=18 QMC Written off 30 QMC David Carmon…" at bounding box center [320, 111] width 640 height 152
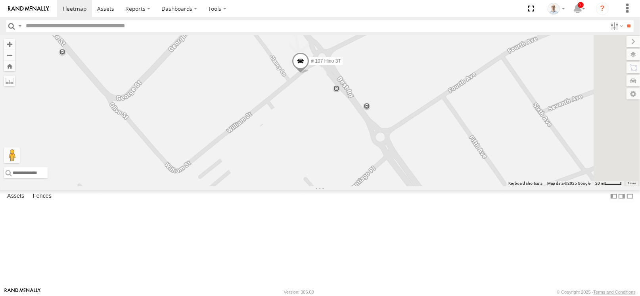
drag, startPoint x: 407, startPoint y: 107, endPoint x: 392, endPoint y: 161, distance: 55.0
click at [392, 161] on div "27QMC 10 QMC Pat # KS75A Beloka-CHV61N Z=18 QMC Written off 30 QMC David Carmon…" at bounding box center [320, 111] width 640 height 152
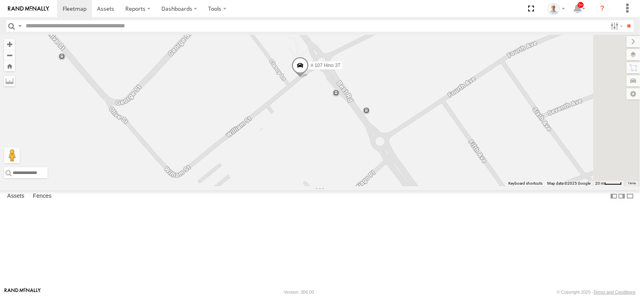
drag, startPoint x: 405, startPoint y: 144, endPoint x: 405, endPoint y: 154, distance: 10.3
click at [405, 154] on div "27QMC 10 QMC Pat # KS75A Beloka-CHV61N Z=18 QMC Written off 30 QMC David Carmon…" at bounding box center [320, 111] width 640 height 152
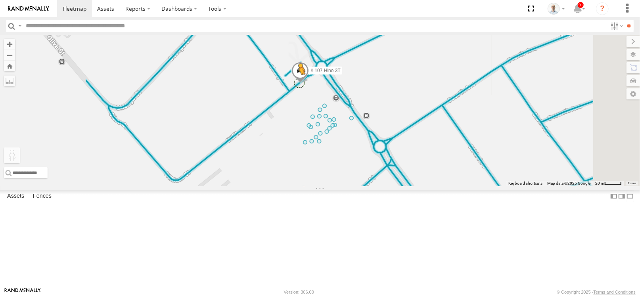
drag, startPoint x: 214, startPoint y: 256, endPoint x: 399, endPoint y: 132, distance: 223.0
click at [399, 132] on div "27QMC 10 QMC Pat # KS75A Beloka-CHV61N Z=18 QMC Written off 30 QMC David Carmon…" at bounding box center [320, 111] width 640 height 152
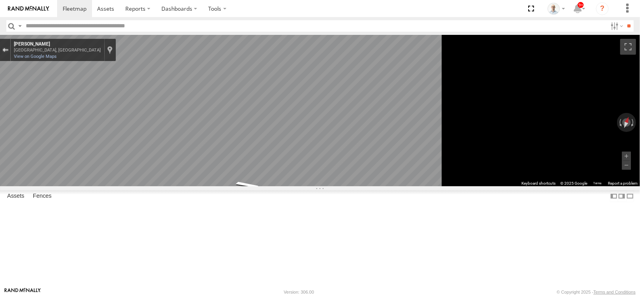
click at [10, 46] on button "Exit the Street View" at bounding box center [5, 50] width 10 height 11
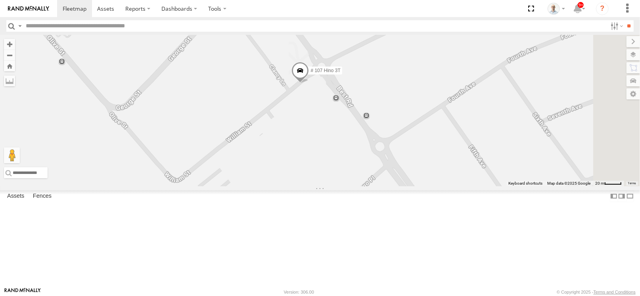
click at [309, 83] on span at bounding box center [300, 72] width 17 height 21
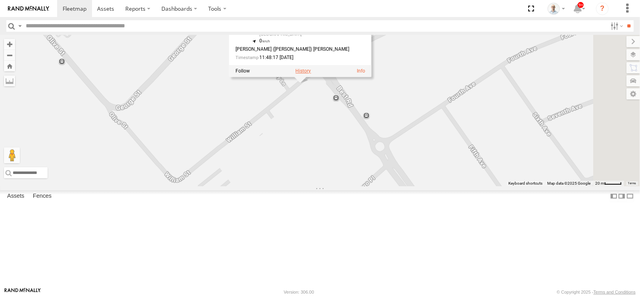
click at [311, 74] on label at bounding box center [303, 72] width 15 height 6
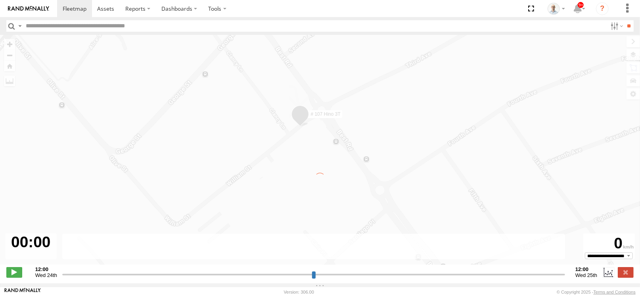
type input "**********"
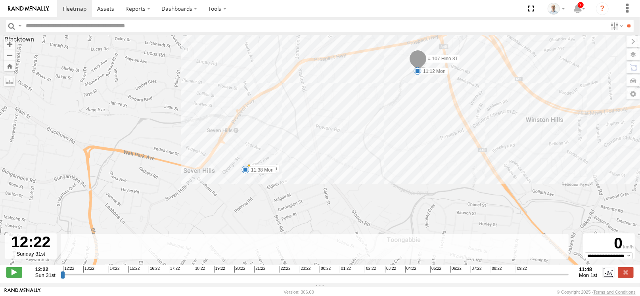
drag, startPoint x: 280, startPoint y: 195, endPoint x: 407, endPoint y: 70, distance: 178.1
click at [407, 70] on div "# 107 Hino 3T 07:08 Mon 08:51 Mon 10:03 Mon 10:14 Mon 10:32 Mon 11:12 Mon 11:35…" at bounding box center [320, 154] width 640 height 238
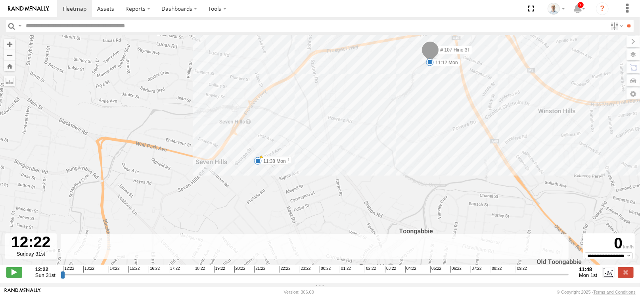
click at [254, 163] on span at bounding box center [258, 161] width 8 height 8
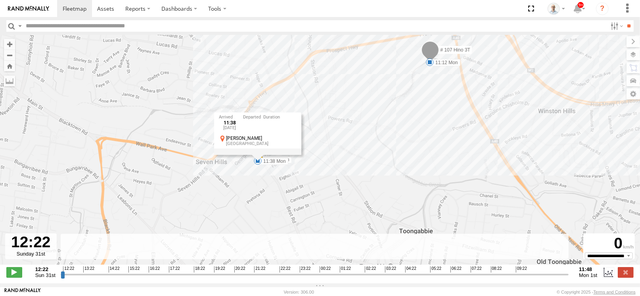
click at [333, 164] on div "# 107 Hino 3T 07:08 Mon 08:51 Mon 10:03 Mon 10:14 Mon 10:32 Mon 11:12 Mon 11:35…" at bounding box center [320, 154] width 640 height 238
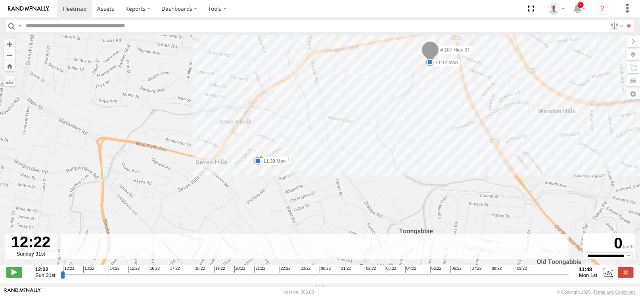
click at [334, 159] on div "# 107 Hino 3T 07:08 Mon 08:51 Mon 10:03 Mon 10:14 Mon 10:32 Mon 11:12 Mon 11:35…" at bounding box center [320, 154] width 640 height 238
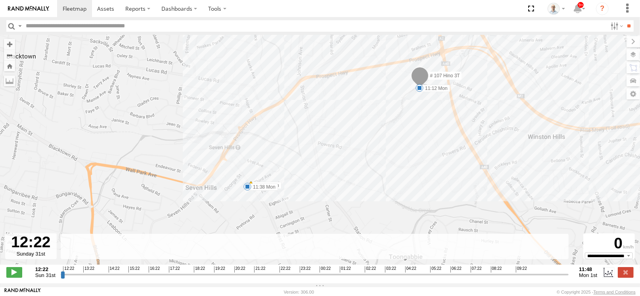
drag, startPoint x: 347, startPoint y: 139, endPoint x: 342, endPoint y: 154, distance: 16.1
click at [342, 154] on div "# 107 Hino 3T 07:08 Mon 08:51 Mon 10:03 Mon 10:14 Mon 10:32 Mon 11:12 Mon 11:35…" at bounding box center [320, 154] width 640 height 238
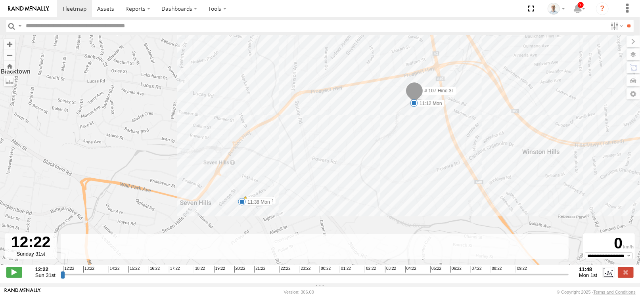
click at [384, 81] on div "# 107 Hino 3T 07:08 Mon 08:51 Mon 10:03 Mon 10:14 Mon 10:32 Mon 11:12 Mon 11:35…" at bounding box center [320, 154] width 640 height 238
drag, startPoint x: 372, startPoint y: 81, endPoint x: 278, endPoint y: 101, distance: 96.4
click at [361, 85] on div "# 107 Hino 3T 07:08 Mon 08:51 Mon 10:03 Mon 10:14 Mon 10:32 Mon 11:12 Mon 11:35…" at bounding box center [320, 154] width 640 height 238
click at [293, 101] on div "# 107 Hino 3T 07:08 Mon 08:51 Mon 10:03 Mon 10:14 Mon 10:32 Mon 11:12 Mon 11:35…" at bounding box center [320, 154] width 640 height 238
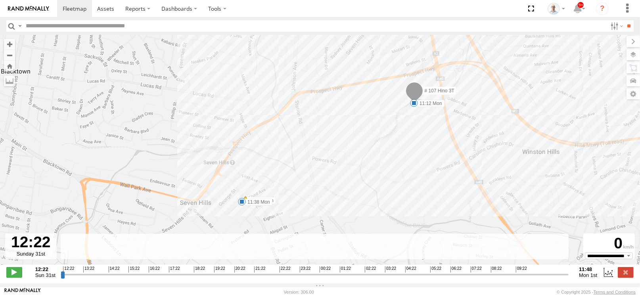
click at [295, 100] on div "# 107 Hino 3T 07:08 Mon 08:51 Mon 10:03 Mon 10:14 Mon 10:32 Mon 11:12 Mon 11:35…" at bounding box center [320, 154] width 640 height 238
click at [629, 278] on label at bounding box center [626, 272] width 16 height 10
